Goal: Transaction & Acquisition: Purchase product/service

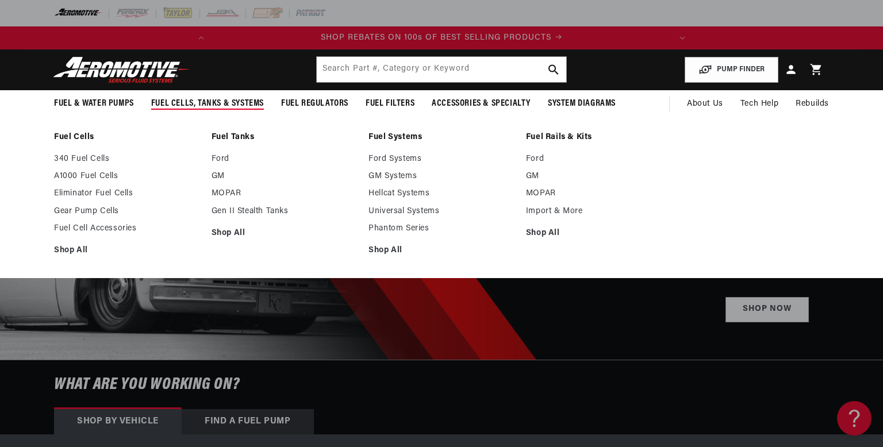
click at [191, 102] on span "Fuel Cells, Tanks & Systems" at bounding box center [207, 104] width 113 height 12
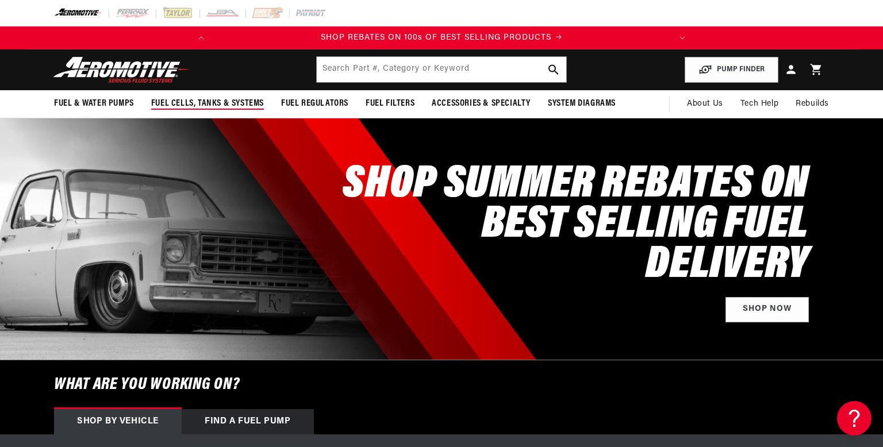
click at [191, 102] on span "Fuel Cells, Tanks & Systems" at bounding box center [207, 104] width 113 height 12
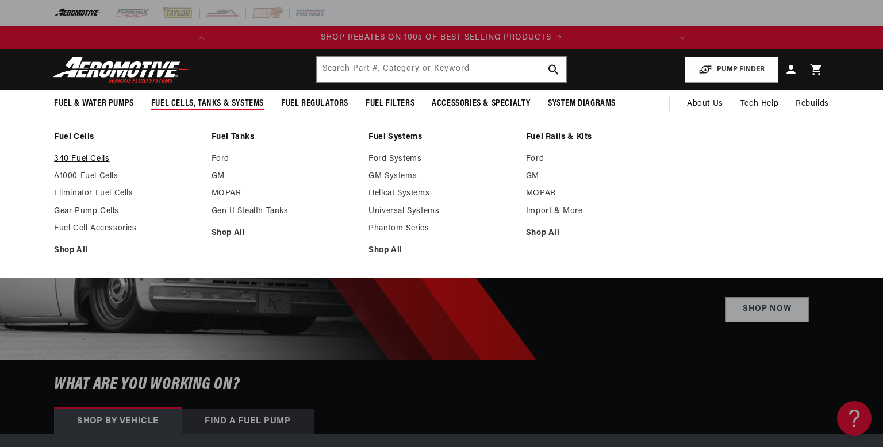
click at [83, 157] on link "340 Fuel Cells" at bounding box center [127, 159] width 146 height 10
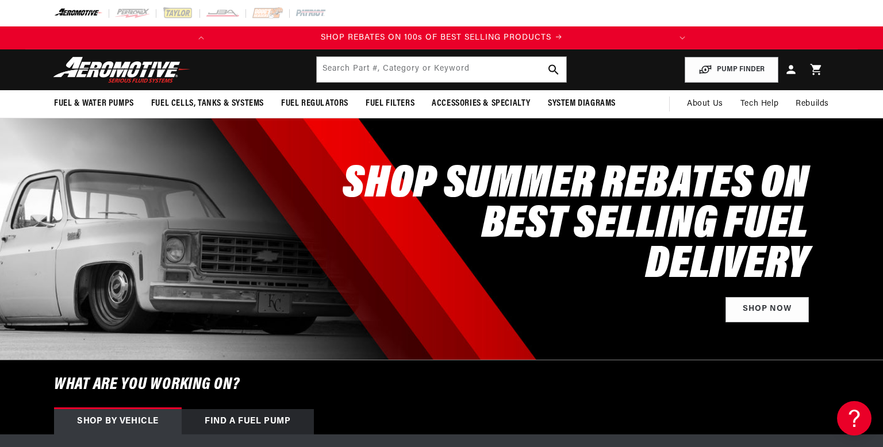
scroll to position [0, 455]
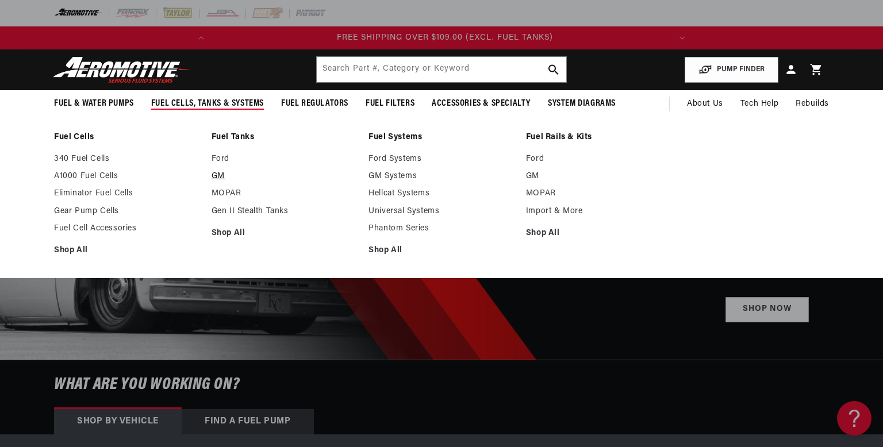
click at [225, 173] on link "GM" at bounding box center [285, 176] width 146 height 10
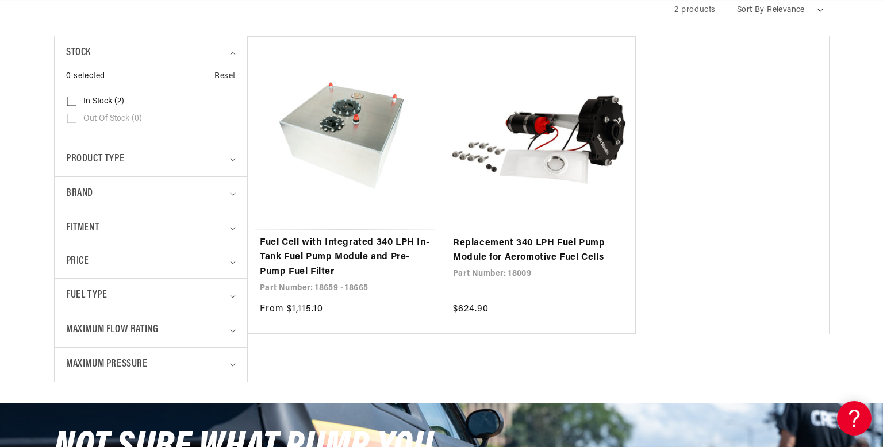
scroll to position [260, 0]
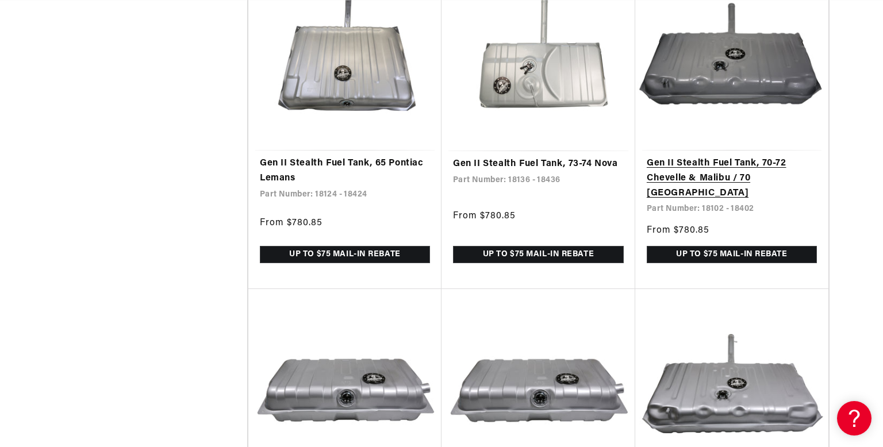
click at [754, 156] on link "Gen II Stealth Fuel Tank, 70-72 Chevelle & Malibu / 70 Monte Carlo" at bounding box center [732, 178] width 170 height 44
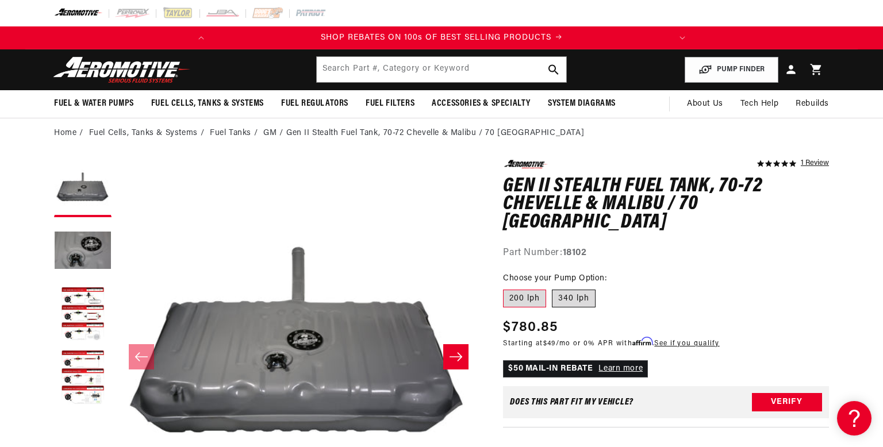
click at [574, 290] on label "340 lph" at bounding box center [574, 299] width 44 height 18
click at [552, 287] on input "340 lph" at bounding box center [552, 287] width 1 height 1
radio input "true"
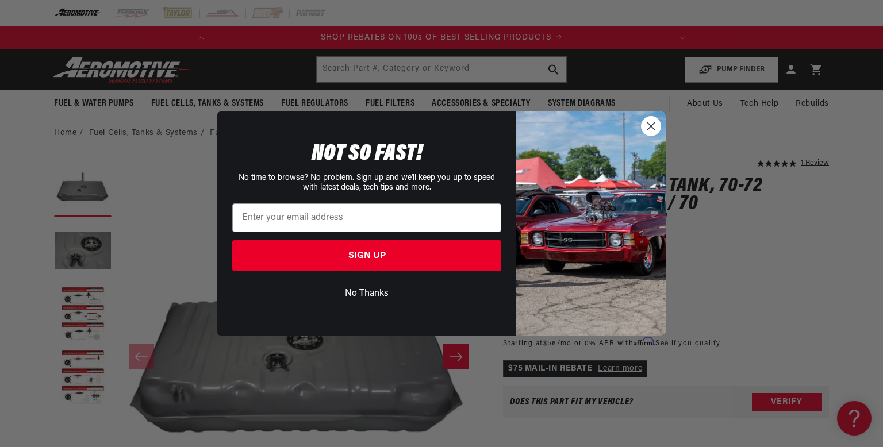
click at [649, 126] on circle "Close dialog" at bounding box center [651, 126] width 19 height 19
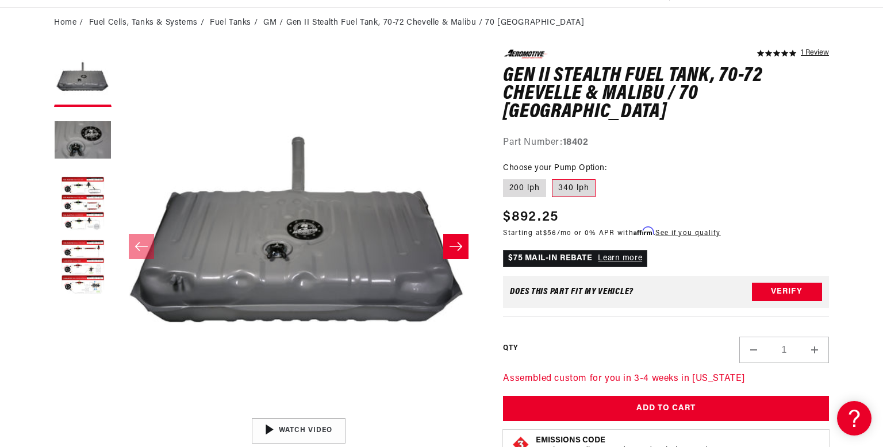
scroll to position [124, 0]
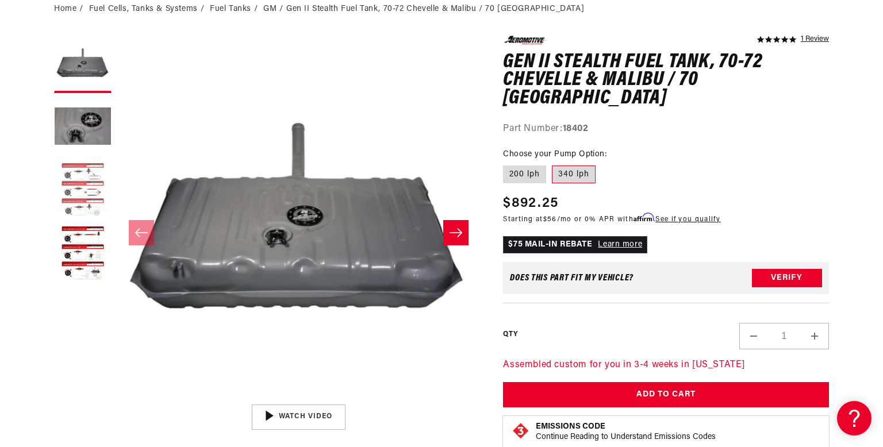
click at [72, 182] on button "Load image 3 in gallery view" at bounding box center [82, 190] width 57 height 57
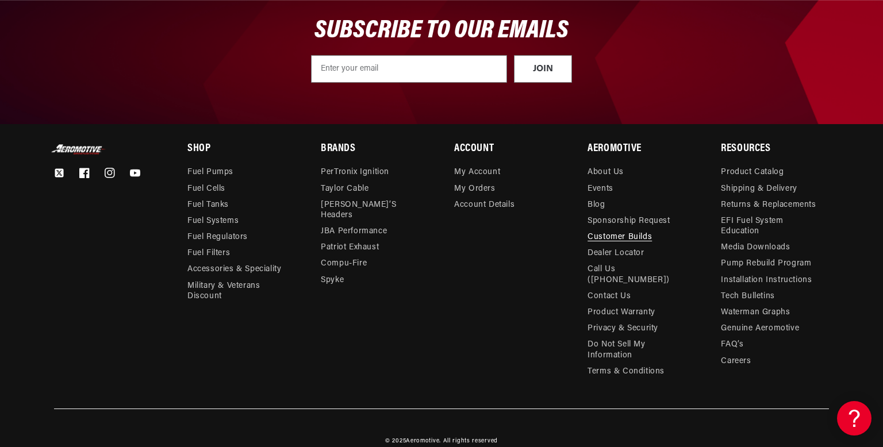
scroll to position [0, 0]
click at [612, 289] on link "Contact Us" at bounding box center [609, 297] width 43 height 16
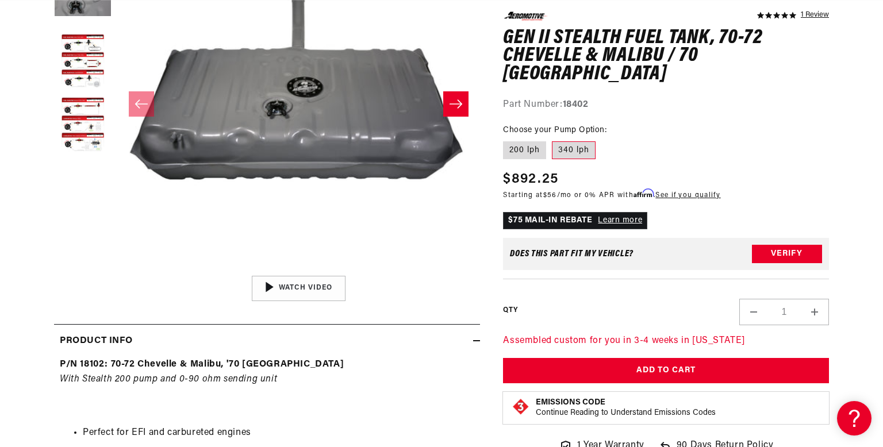
scroll to position [255, 0]
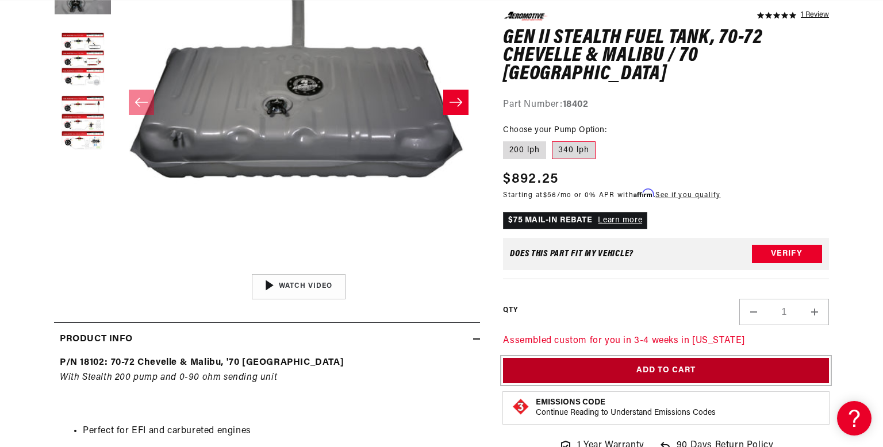
click at [694, 358] on button "Add to Cart" at bounding box center [666, 371] width 326 height 26
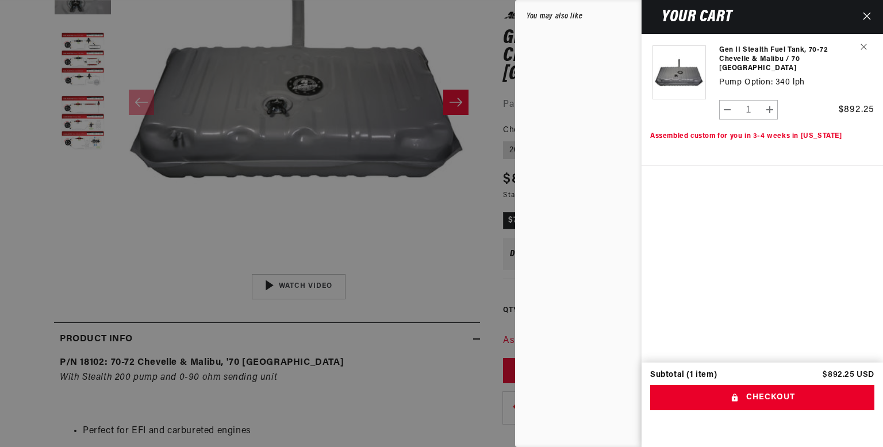
scroll to position [0, 455]
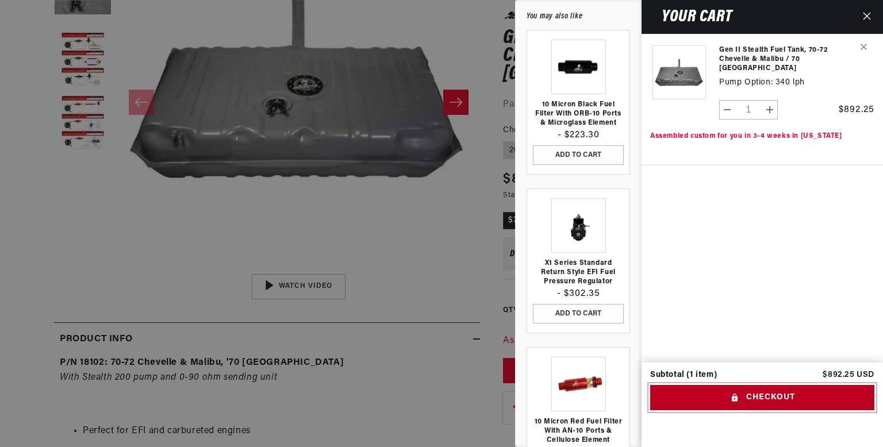
click at [755, 400] on button "Checkout" at bounding box center [762, 398] width 224 height 26
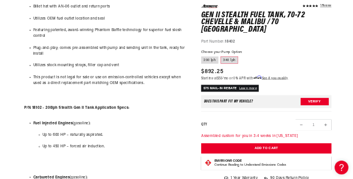
scroll to position [0, 455]
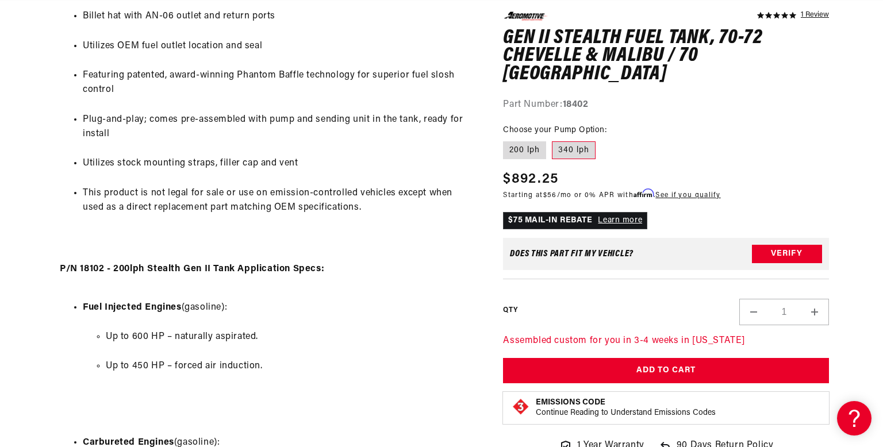
click at [623, 216] on link "Learn more" at bounding box center [620, 220] width 44 height 9
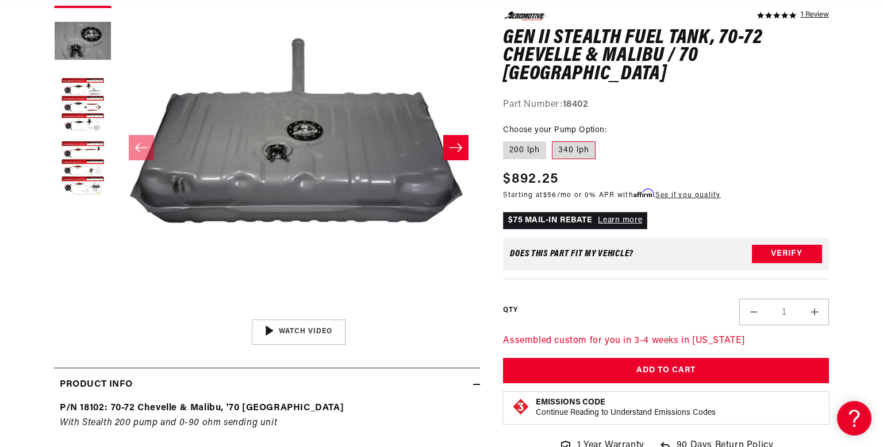
click at [461, 147] on icon "Slide right" at bounding box center [456, 147] width 13 height 9
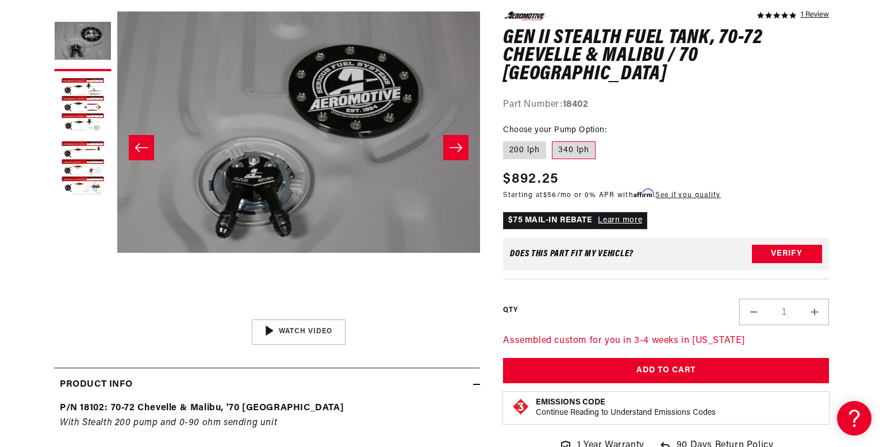
click at [461, 147] on icon "Slide right" at bounding box center [456, 147] width 13 height 9
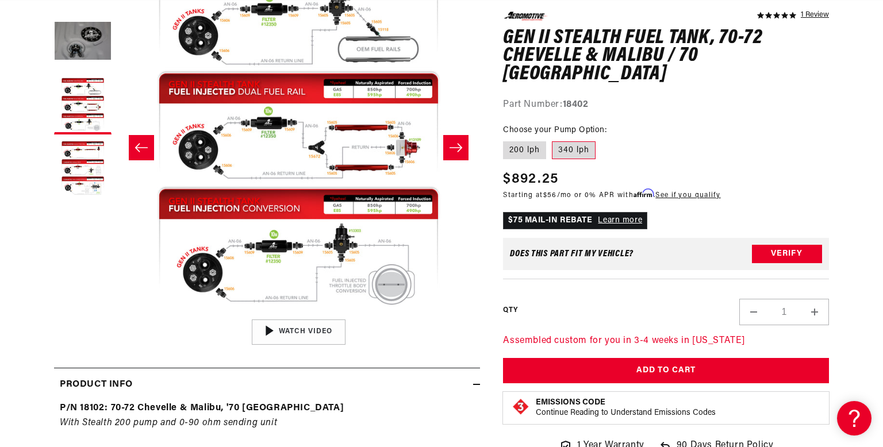
click at [461, 147] on icon "Slide right" at bounding box center [456, 147] width 13 height 9
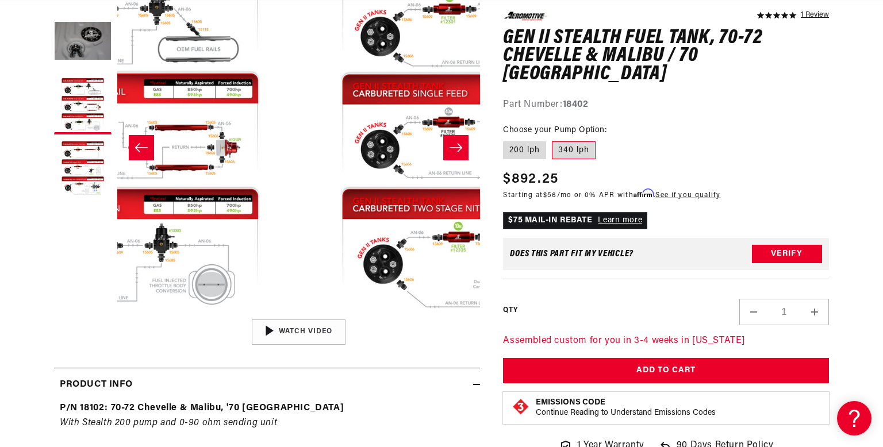
scroll to position [0, 1089]
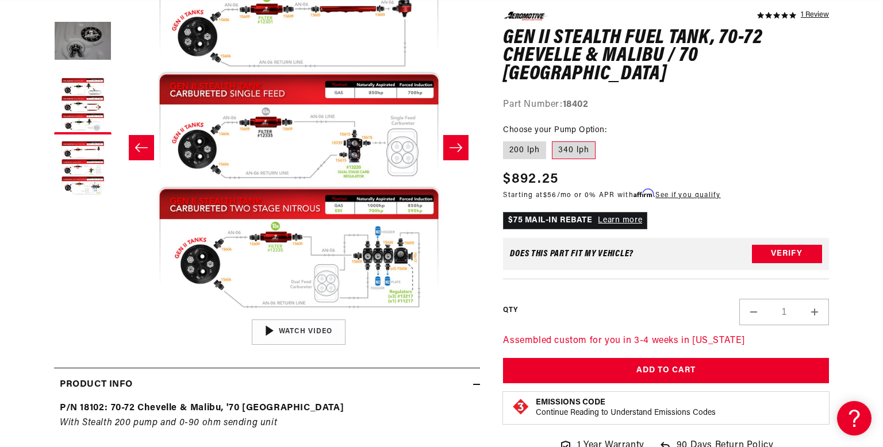
click at [461, 147] on icon "Slide right" at bounding box center [456, 147] width 13 height 9
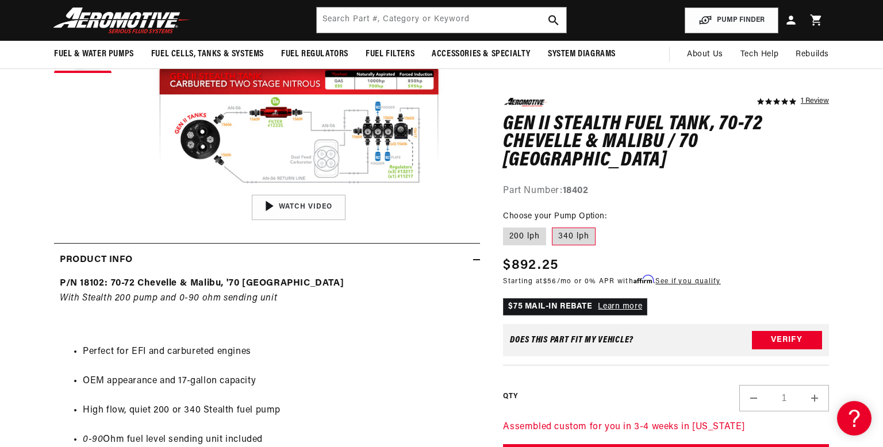
scroll to position [0, 455]
click at [579, 227] on label "340 lph" at bounding box center [574, 236] width 44 height 18
click at [552, 225] on input "340 lph" at bounding box center [552, 225] width 1 height 1
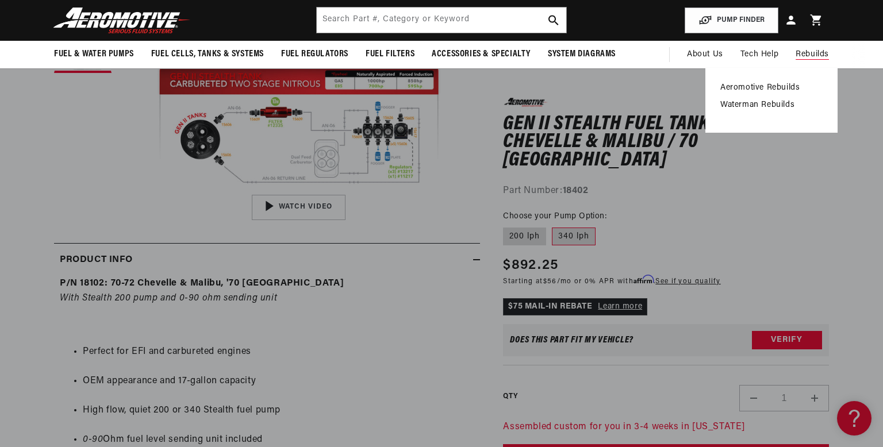
scroll to position [0, 0]
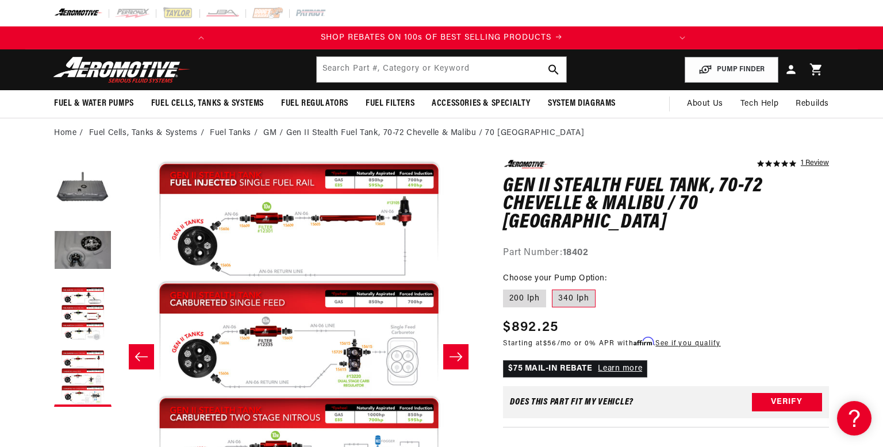
click at [817, 64] on icon at bounding box center [816, 69] width 15 height 15
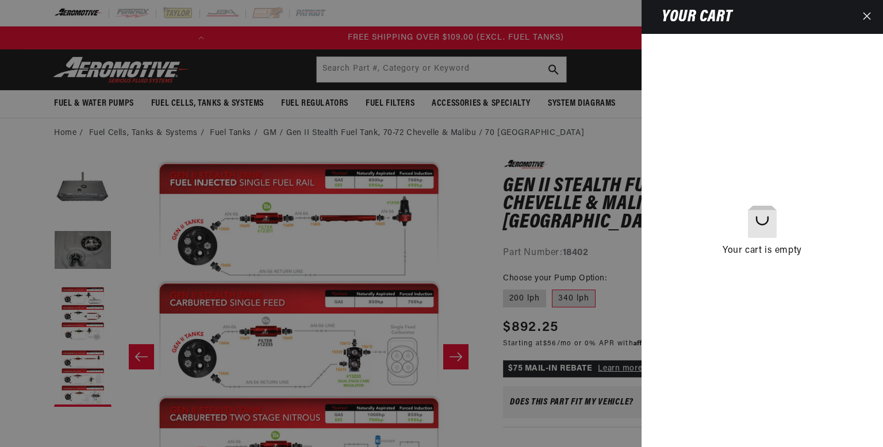
scroll to position [0, 455]
click at [865, 14] on icon "Close" at bounding box center [866, 16] width 7 height 7
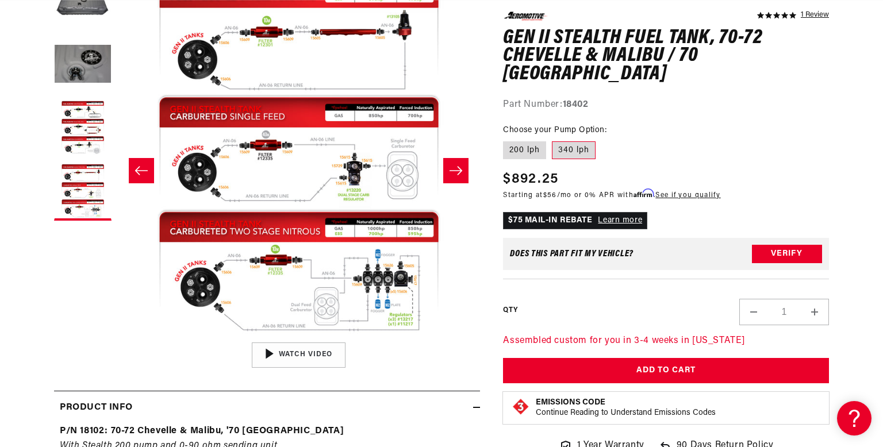
scroll to position [187, 0]
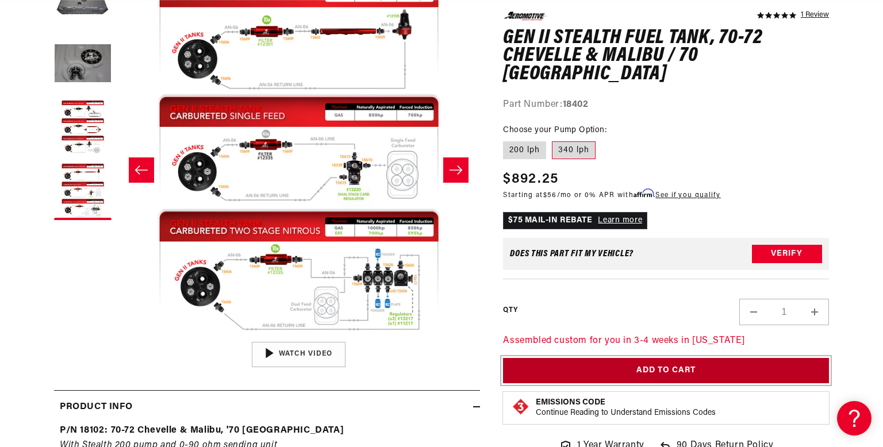
click at [786, 358] on button "Add to Cart" at bounding box center [666, 371] width 326 height 26
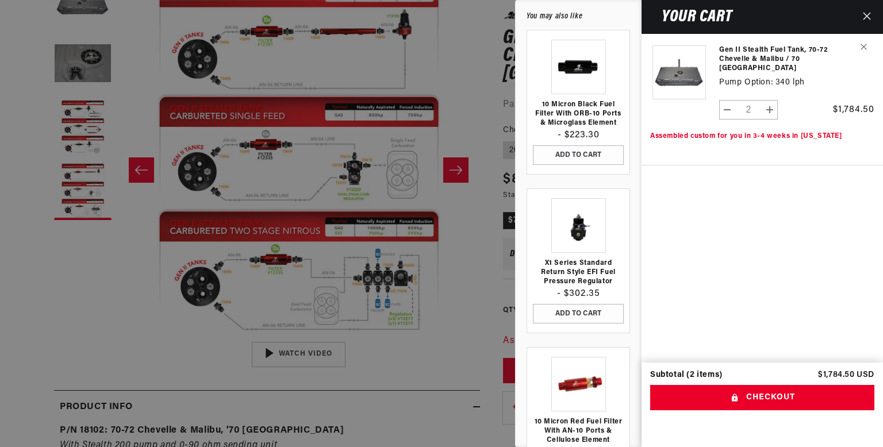
scroll to position [0, 0]
click at [724, 108] on button "Decrease quantity for Gen II Stealth Fuel Tank, 70-72 Chevelle &amp; [GEOGRAPHI…" at bounding box center [728, 110] width 16 height 20
type input "1"
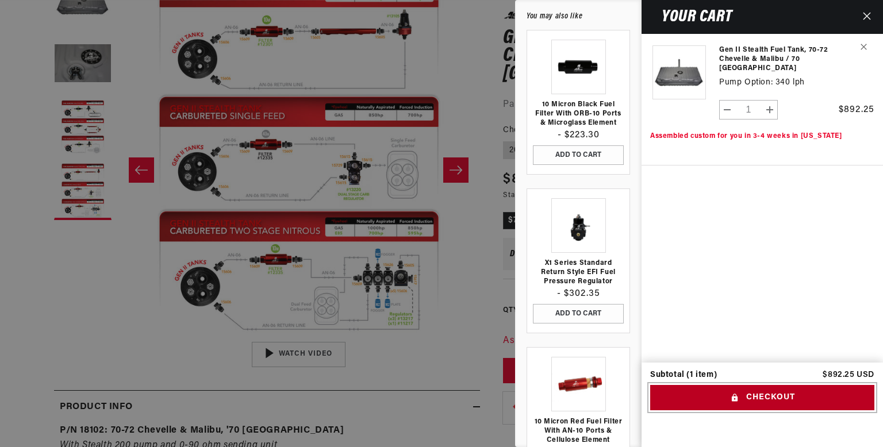
click at [767, 397] on button "Checkout" at bounding box center [762, 398] width 224 height 26
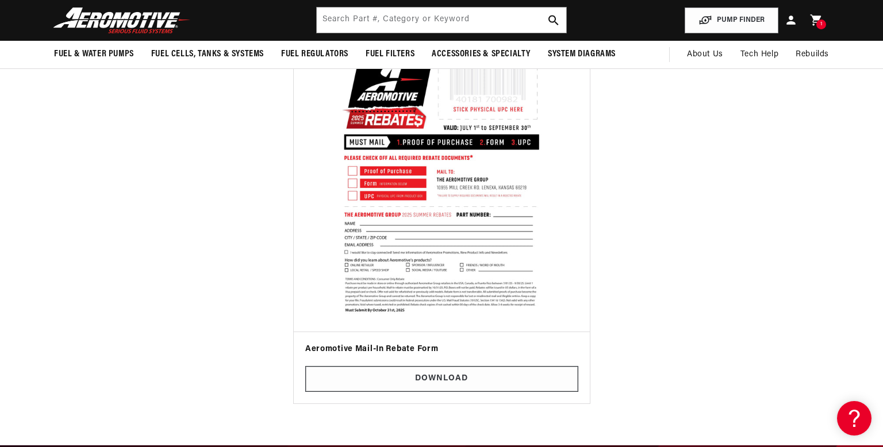
click at [413, 179] on img at bounding box center [442, 184] width 282 height 282
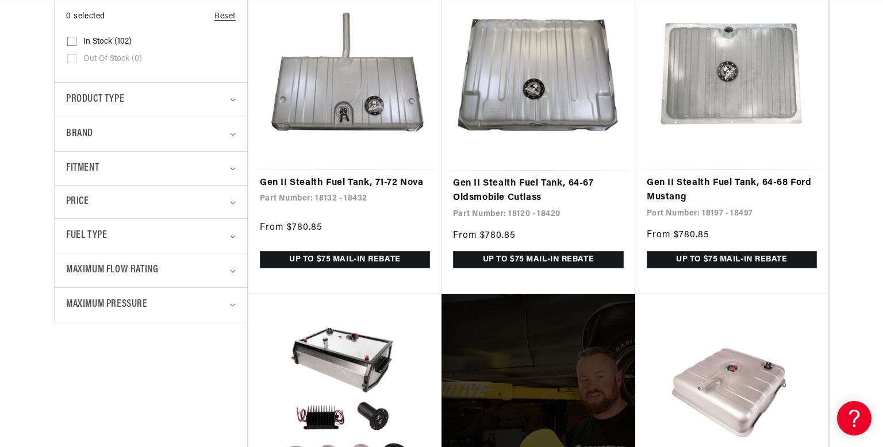
scroll to position [317, 0]
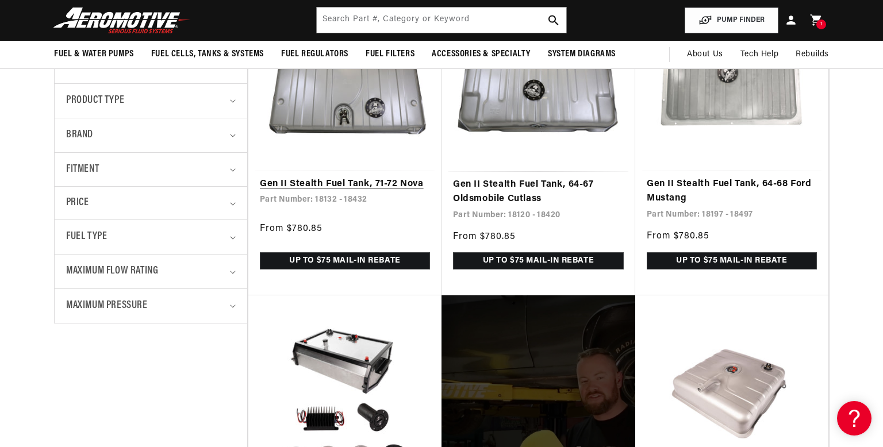
click at [337, 177] on link "Gen II Stealth Fuel Tank, 71-72 Nova" at bounding box center [345, 184] width 170 height 15
